Goal: Task Accomplishment & Management: Use online tool/utility

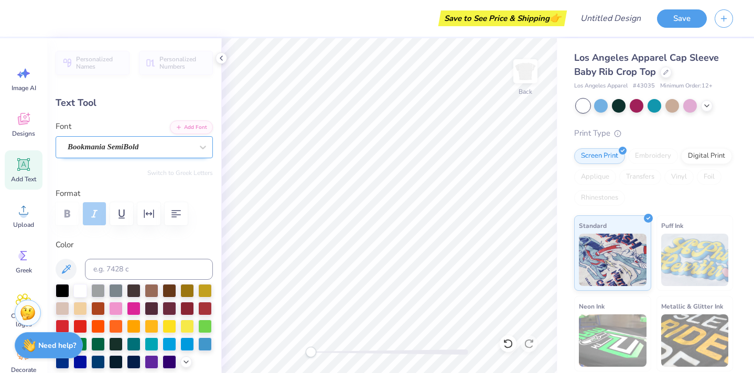
click at [158, 147] on div "Bookmania SemiBold" at bounding box center [130, 147] width 127 height 16
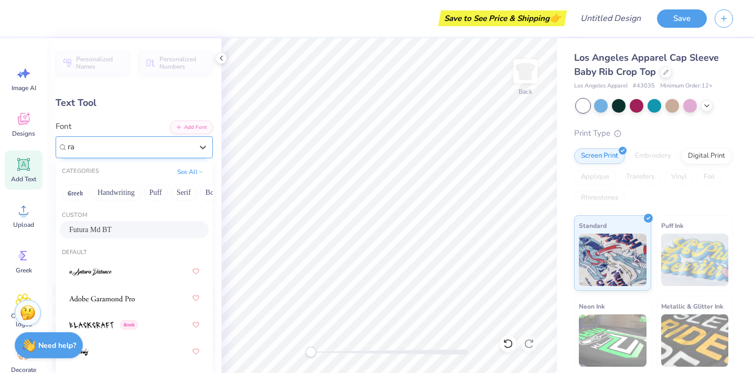
type input "r"
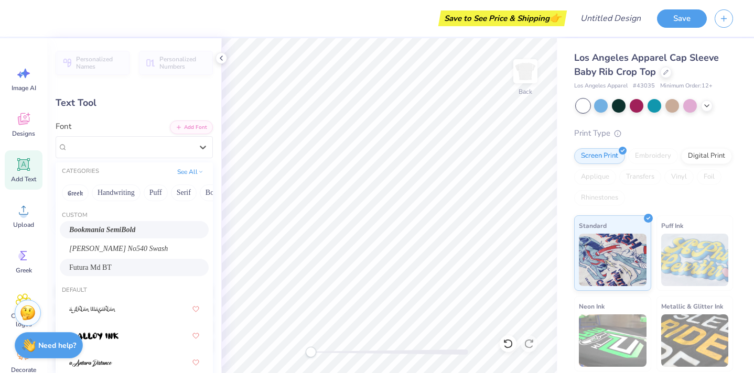
click at [162, 104] on div "Text Tool" at bounding box center [134, 103] width 157 height 14
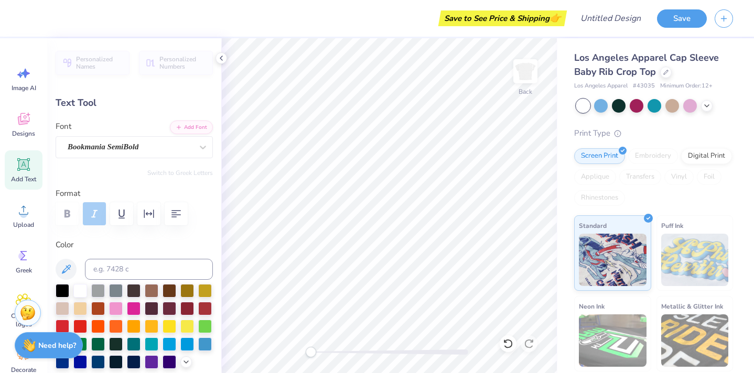
type textarea "a"
type input "1.03"
type input "0.72"
type input "-4.6"
type input "0.0"
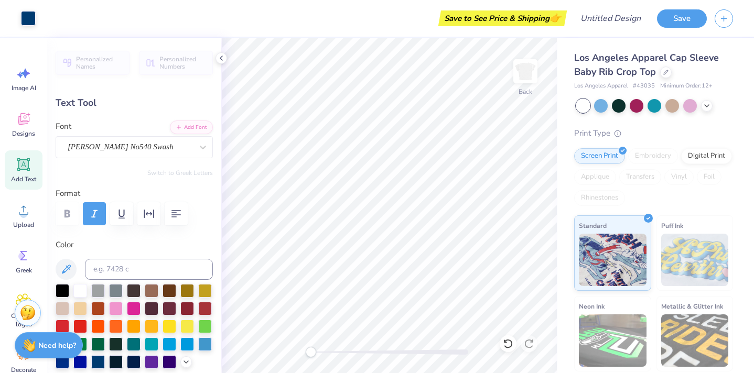
type input "0.98"
type input "0.64"
type input "2.04"
click at [220, 56] on icon at bounding box center [221, 58] width 8 height 8
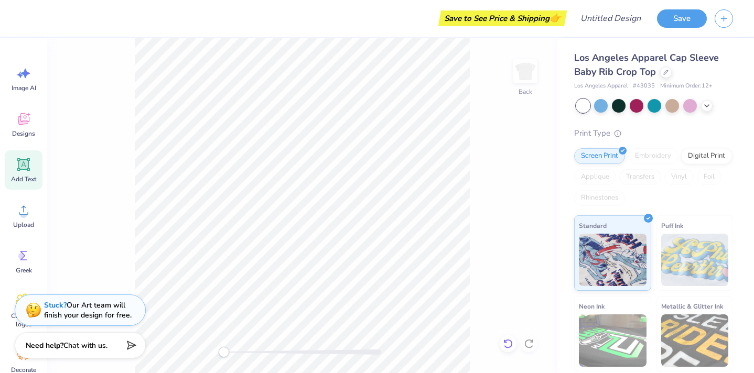
click at [505, 341] on icon at bounding box center [507, 343] width 9 height 9
click at [508, 343] on icon at bounding box center [508, 343] width 10 height 10
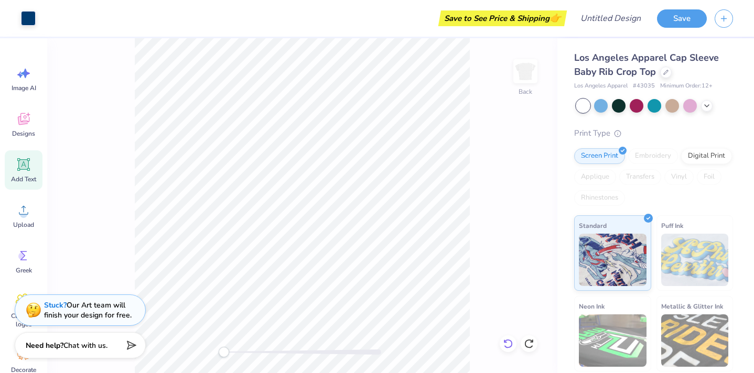
type input "1.79"
type input "0.82"
type input "2.01"
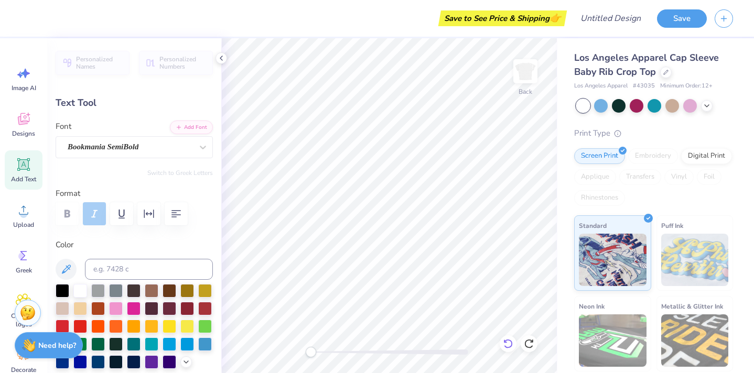
type textarea "Delta"
type input "1.03"
type input "0.72"
type input "0.0"
type input "2.21"
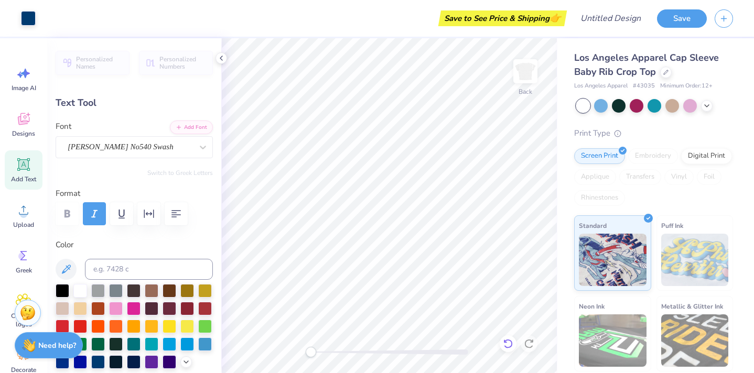
type input "0.67"
type input "2.09"
type input "0.98"
type input "0.64"
type input "2.04"
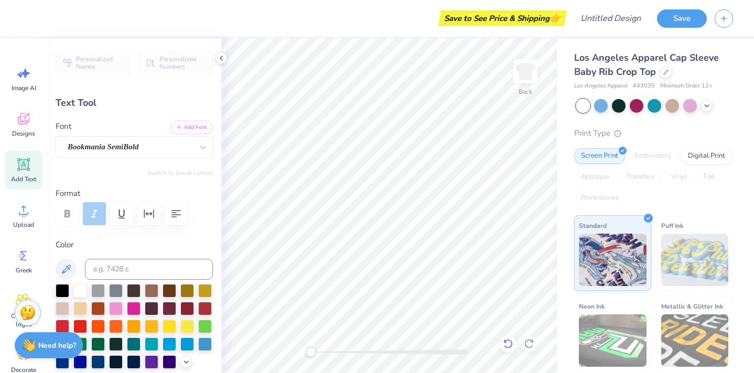
type textarea "Phi"
type input "1.46"
type input "0.67"
type input "2.01"
type input "0.76"
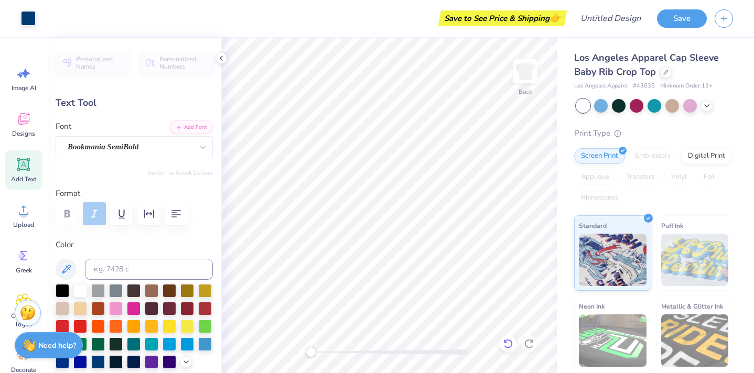
type input "0.65"
type input "2.03"
click at [507, 342] on icon at bounding box center [508, 343] width 10 height 10
type input "-2.2"
type input "0.67"
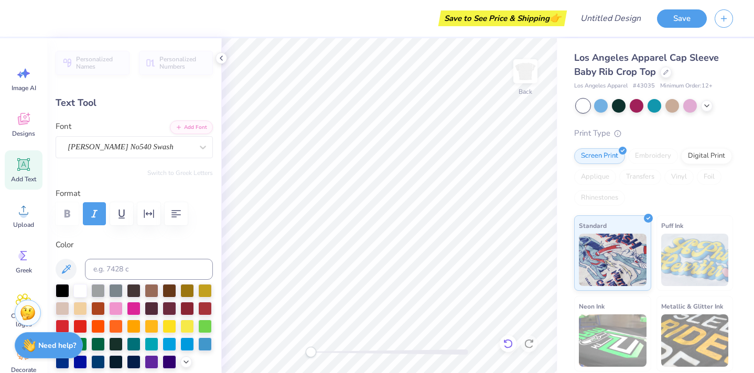
type input "0.57"
type input "2.04"
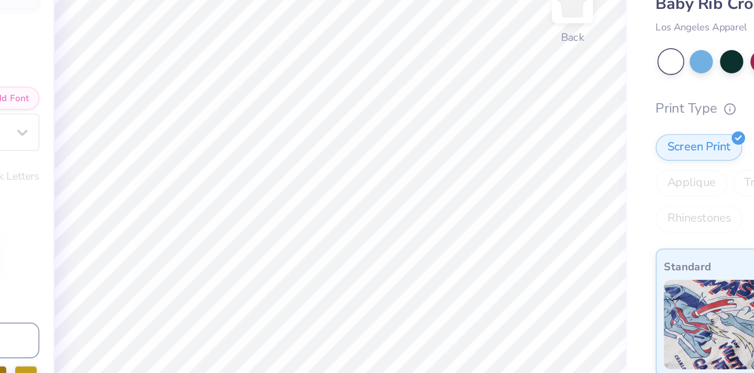
type input "0.0"
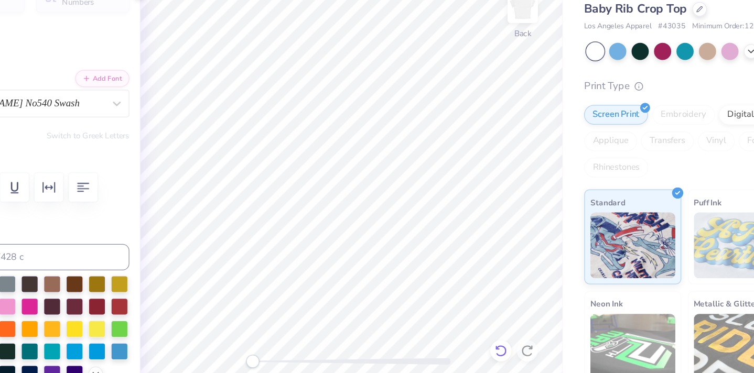
click at [507, 345] on icon at bounding box center [508, 343] width 10 height 10
type input "0.76"
type input "0.65"
type input "2.03"
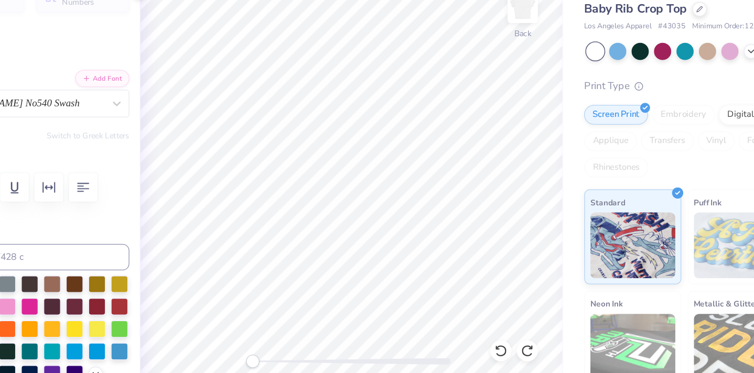
type input "-2.2"
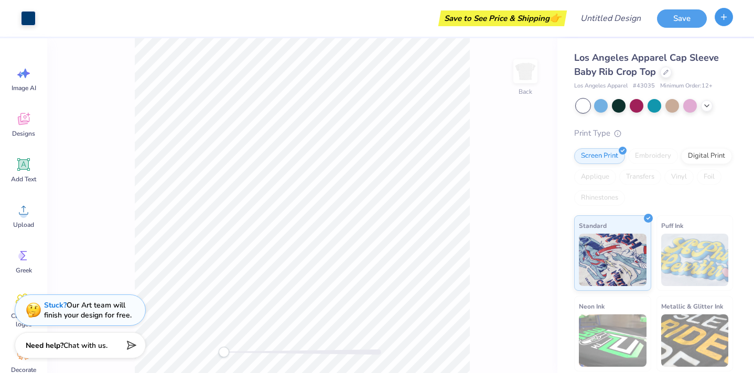
click at [728, 18] on button "button" at bounding box center [723, 17] width 18 height 18
